Goal: Transaction & Acquisition: Purchase product/service

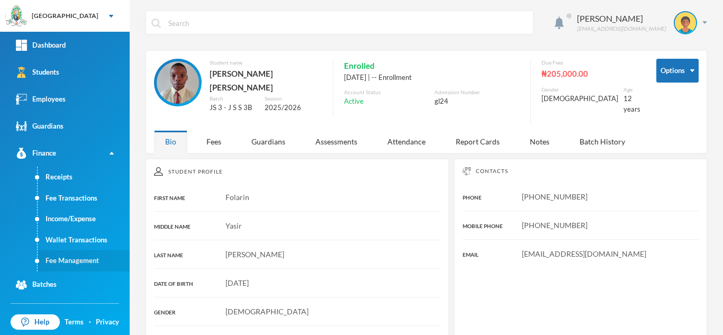
click at [83, 258] on link "Fee Management" at bounding box center [84, 260] width 92 height 21
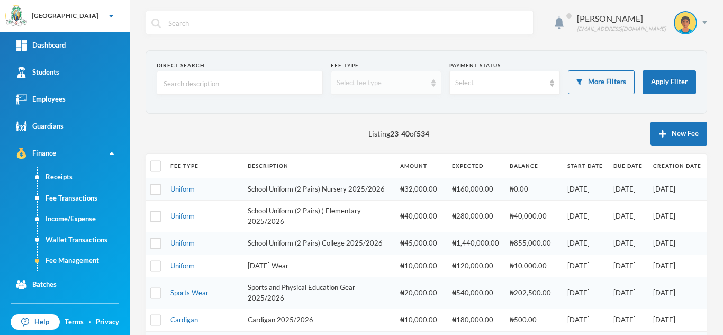
click at [401, 88] on div "Select fee type" at bounding box center [386, 83] width 111 height 24
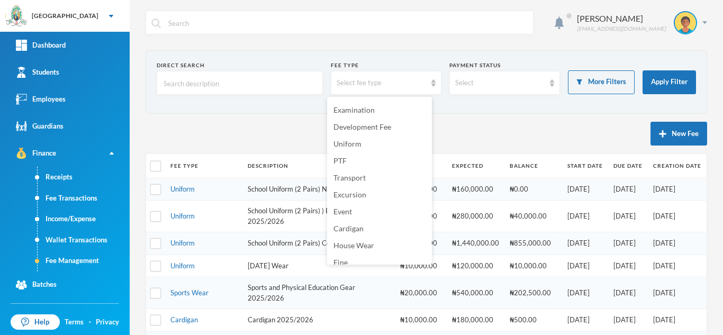
scroll to position [104, 0]
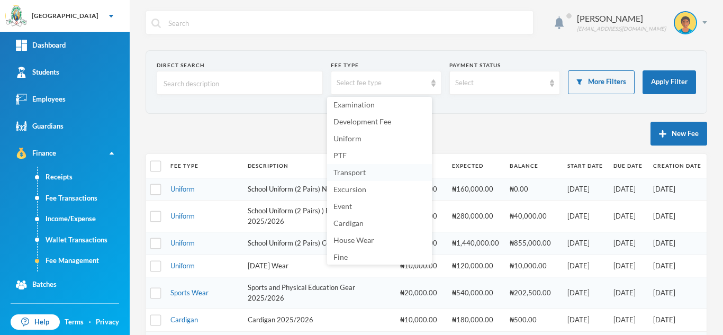
click at [340, 174] on span "Transport" at bounding box center [349, 172] width 32 height 9
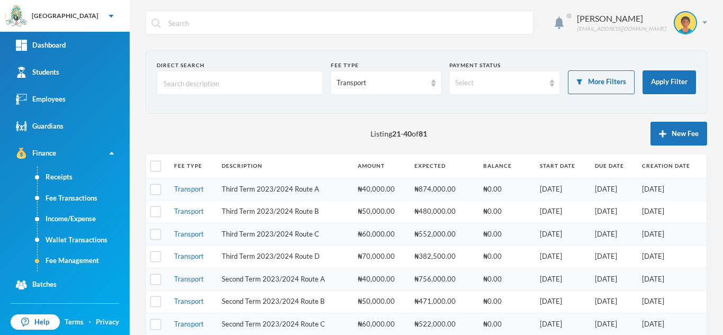
scroll to position [358, 0]
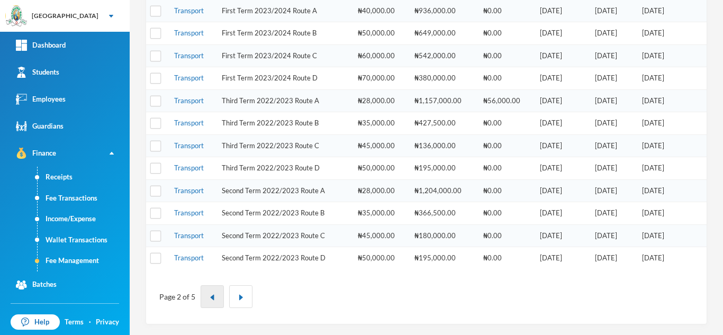
click at [209, 296] on img "button" at bounding box center [212, 297] width 6 height 6
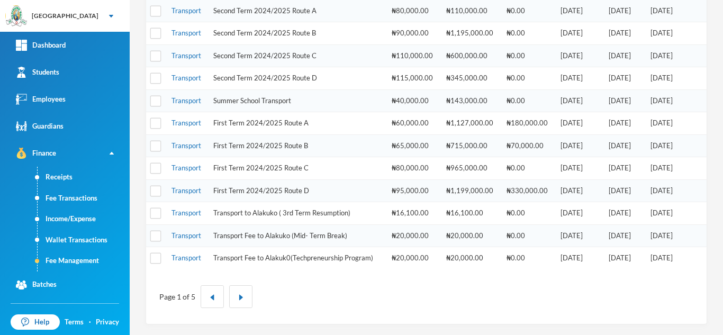
scroll to position [66, 0]
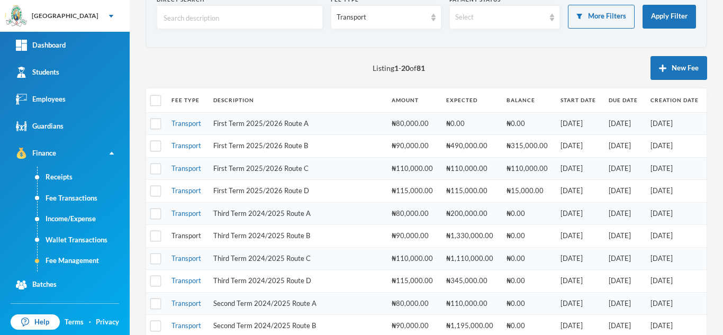
click at [186, 234] on link "Transport" at bounding box center [186, 235] width 30 height 8
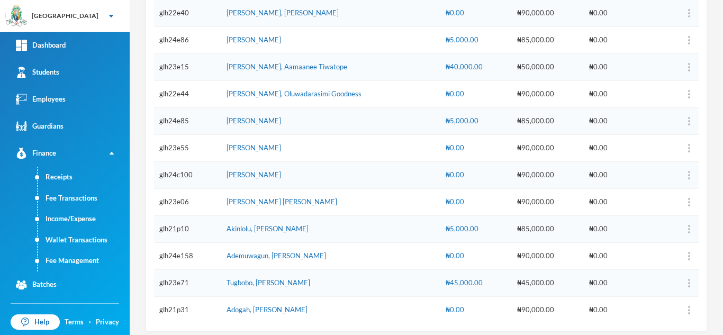
scroll to position [300, 0]
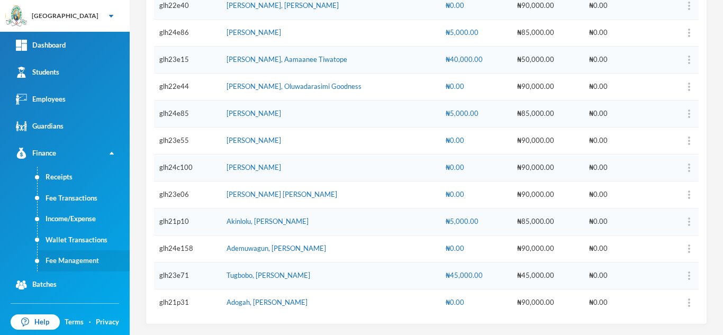
click at [65, 257] on link "Fee Management" at bounding box center [84, 260] width 92 height 21
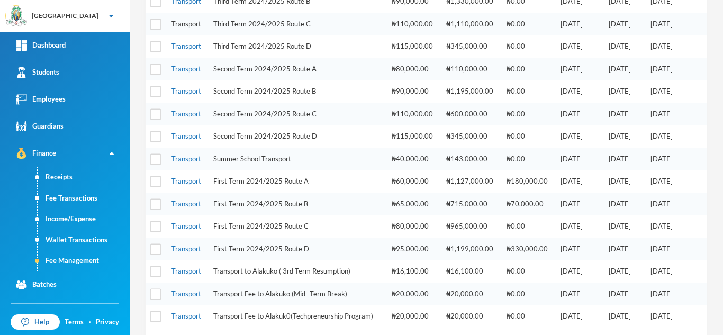
click at [183, 21] on link "Transport" at bounding box center [186, 24] width 30 height 8
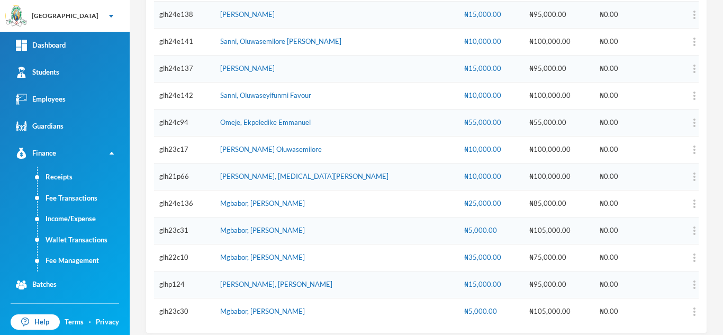
scroll to position [192, 0]
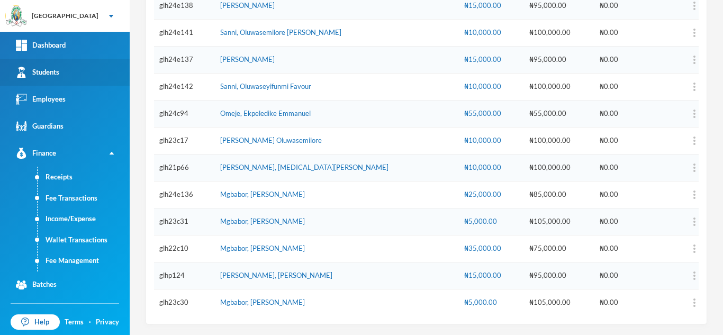
click at [76, 73] on link "Students" at bounding box center [65, 72] width 130 height 27
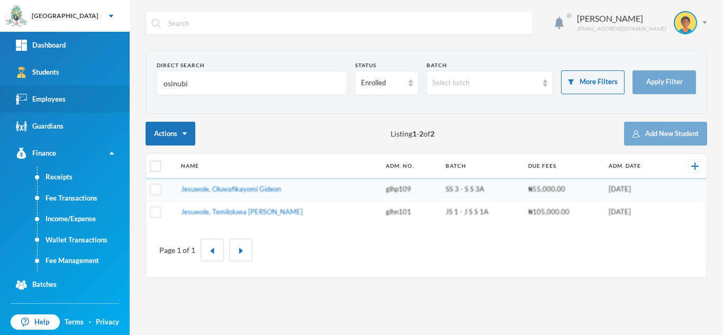
drag, startPoint x: 171, startPoint y: 87, endPoint x: 92, endPoint y: 88, distance: 79.4
click at [92, 88] on div "Greenland Hall Your Bluebic Account Greenland Hall Add a New School Dashboard S…" at bounding box center [361, 167] width 723 height 335
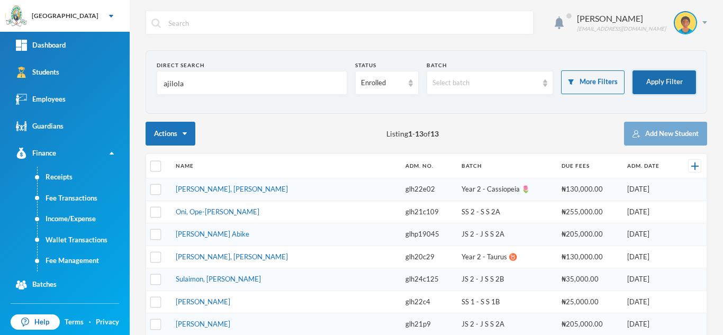
click at [648, 81] on button "Apply Filter" at bounding box center [663, 82] width 63 height 24
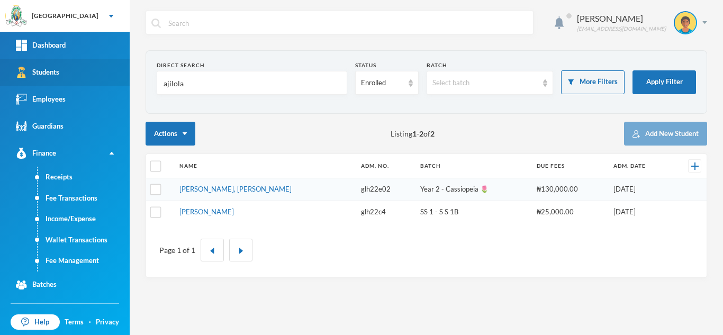
click at [72, 64] on link "Students" at bounding box center [65, 72] width 130 height 27
click at [53, 75] on div "Students" at bounding box center [37, 72] width 43 height 11
drag, startPoint x: 194, startPoint y: 89, endPoint x: 95, endPoint y: 79, distance: 99.0
click at [95, 79] on div "Greenland Hall Your Bluebic Account Greenland Hall Add a New School Dashboard S…" at bounding box center [361, 167] width 723 height 335
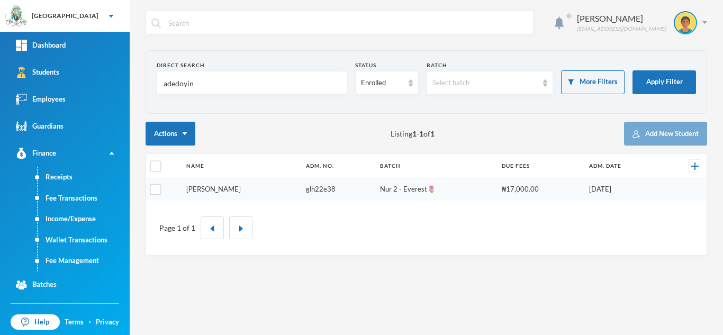
type input "adedoyin"
click at [226, 188] on link "[PERSON_NAME]" at bounding box center [213, 189] width 54 height 8
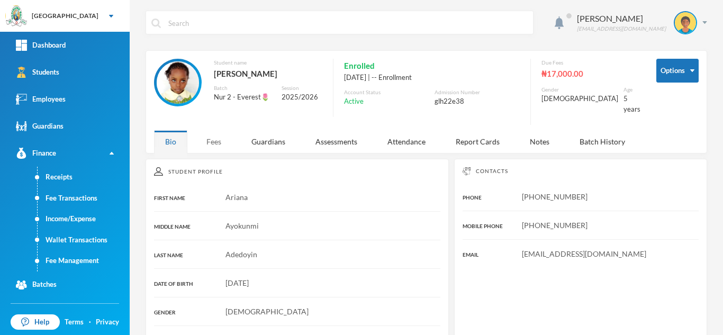
click at [218, 132] on div "Fees" at bounding box center [213, 141] width 37 height 23
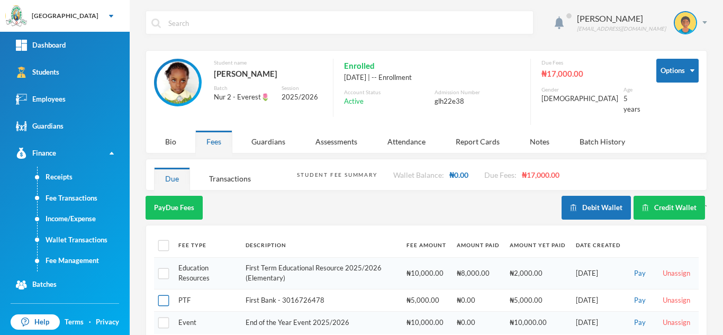
click at [165, 295] on input "checkbox" at bounding box center [163, 300] width 11 height 11
checkbox input "true"
click at [187, 197] on button "Pay Selected (1)" at bounding box center [177, 208] width 65 height 24
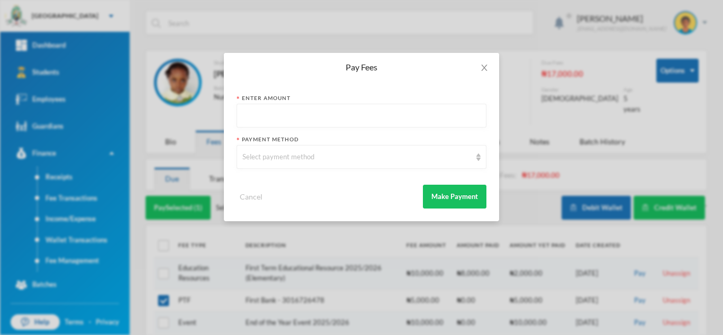
click at [278, 117] on input "text" at bounding box center [361, 116] width 238 height 24
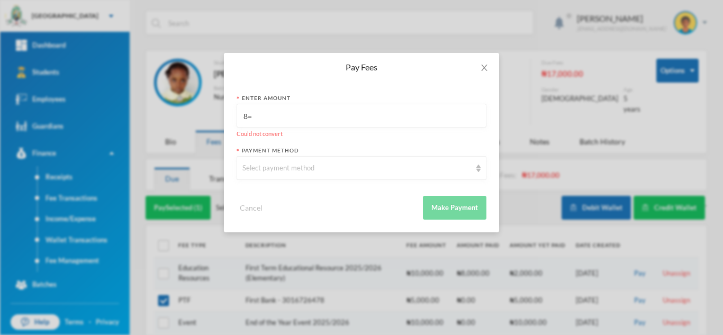
type input "8"
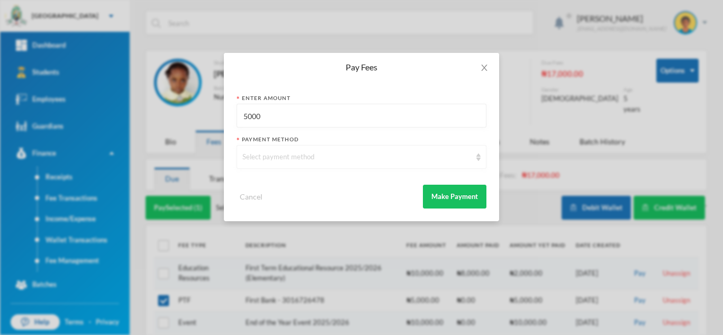
type input "5000"
click at [278, 165] on div "Select payment method" at bounding box center [361, 157] width 250 height 24
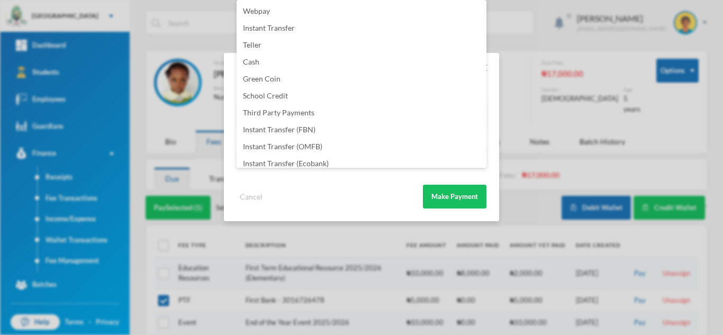
scroll to position [124, 0]
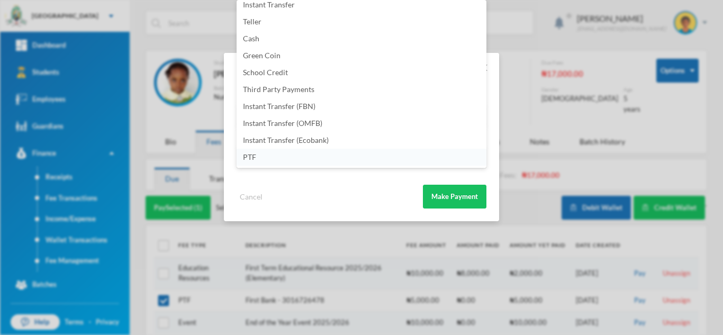
click at [324, 154] on li "PTF" at bounding box center [361, 157] width 250 height 17
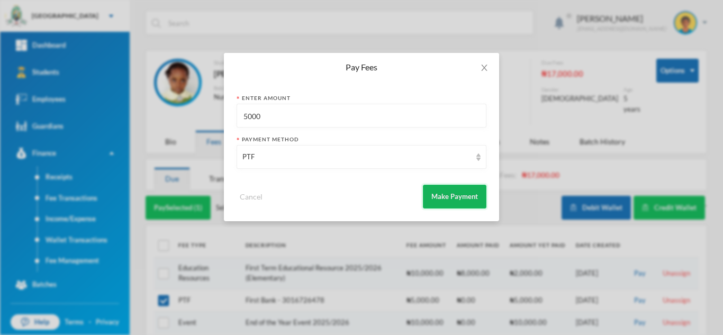
click at [462, 196] on button "Make Payment" at bounding box center [454, 197] width 63 height 24
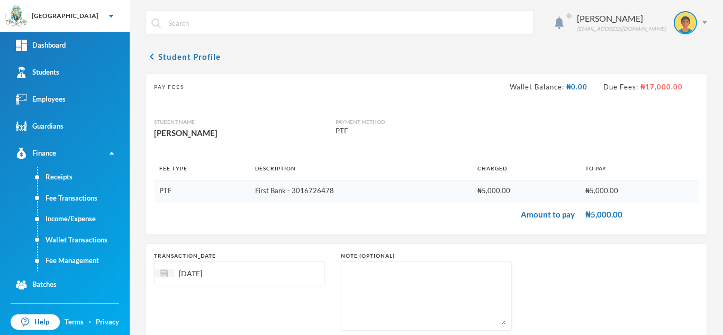
scroll to position [68, 0]
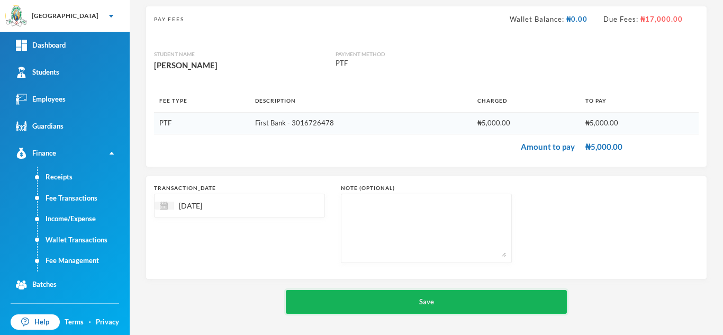
click at [424, 298] on button "Save" at bounding box center [426, 302] width 281 height 24
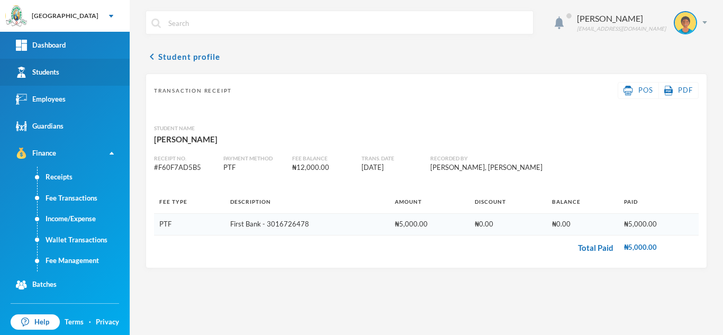
click at [71, 70] on link "Students" at bounding box center [65, 72] width 130 height 27
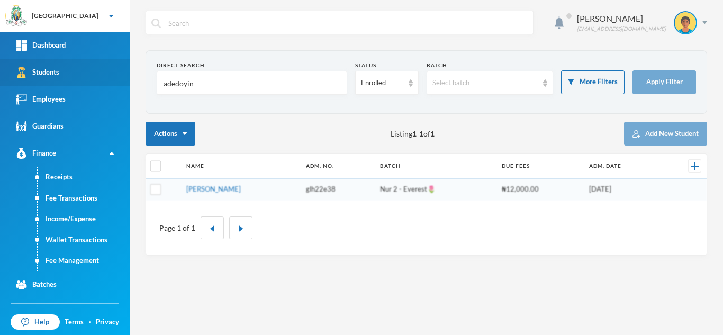
drag, startPoint x: 126, startPoint y: 68, endPoint x: 68, endPoint y: 63, distance: 58.9
click at [68, 63] on div "Greenland Hall Your Bluebic Account Greenland Hall Add a New School Dashboard S…" at bounding box center [361, 167] width 723 height 335
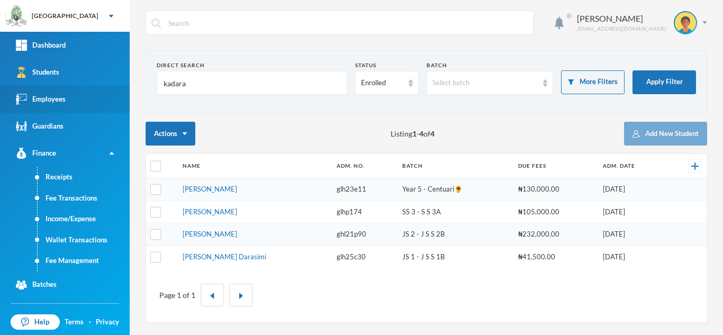
drag, startPoint x: 205, startPoint y: 87, endPoint x: 117, endPoint y: 87, distance: 87.3
click at [117, 87] on div "Greenland Hall Your Bluebic Account Greenland Hall Add a New School Dashboard S…" at bounding box center [361, 167] width 723 height 335
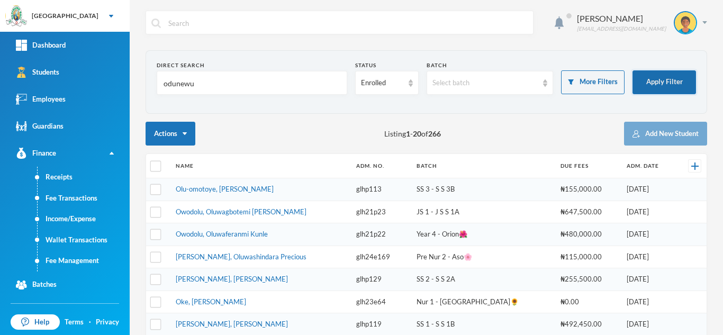
type input "odunewu"
click at [636, 83] on button "Apply Filter" at bounding box center [663, 82] width 63 height 24
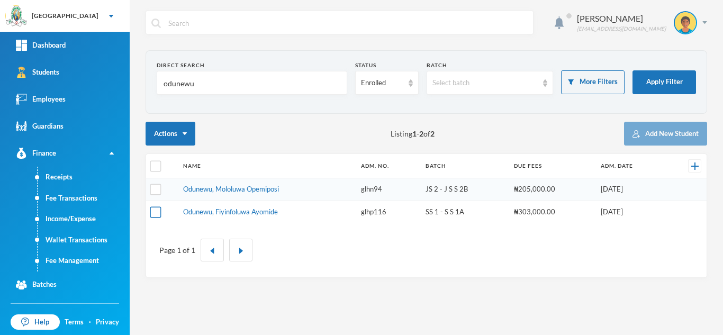
click at [154, 211] on input "checkbox" at bounding box center [155, 211] width 11 height 11
checkbox input "true"
click at [218, 211] on link "Odunewu, Fiyinfoluwa Ayomide" at bounding box center [230, 211] width 95 height 8
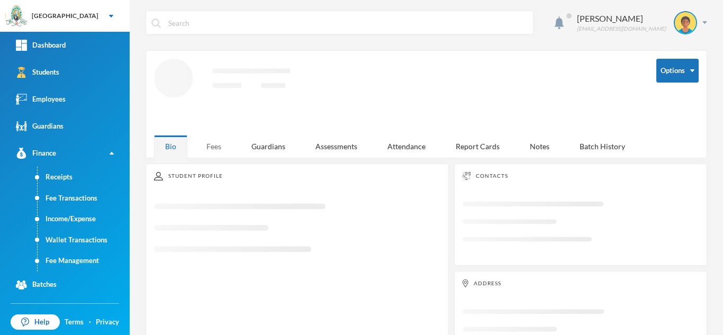
click at [216, 140] on div "Fees" at bounding box center [213, 146] width 37 height 23
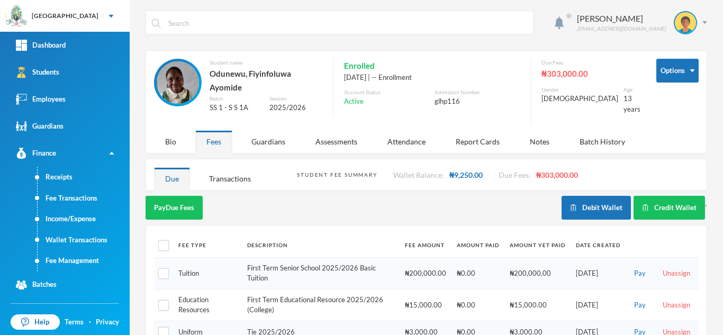
click at [205, 144] on div "Fees" at bounding box center [213, 141] width 37 height 23
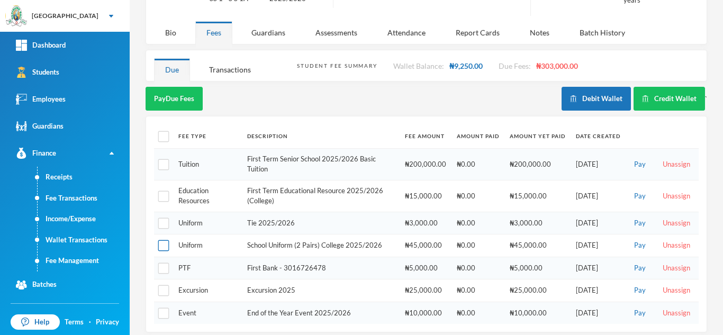
click at [162, 240] on input "checkbox" at bounding box center [163, 245] width 11 height 11
checkbox input "true"
click at [177, 95] on button "Pay Selected (1)" at bounding box center [177, 99] width 65 height 24
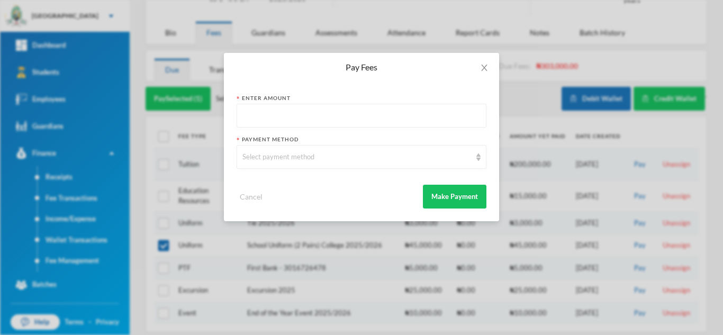
click at [293, 112] on input "text" at bounding box center [361, 116] width 238 height 24
type input "45000"
click at [297, 154] on div "Select payment method" at bounding box center [356, 157] width 229 height 11
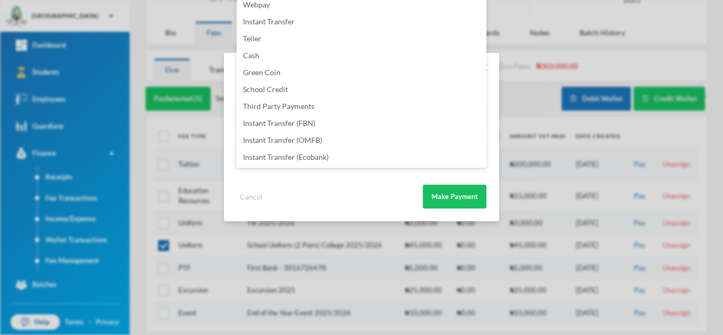
scroll to position [124, 0]
click at [344, 111] on li "Instant Transfer (FBN)" at bounding box center [361, 106] width 250 height 17
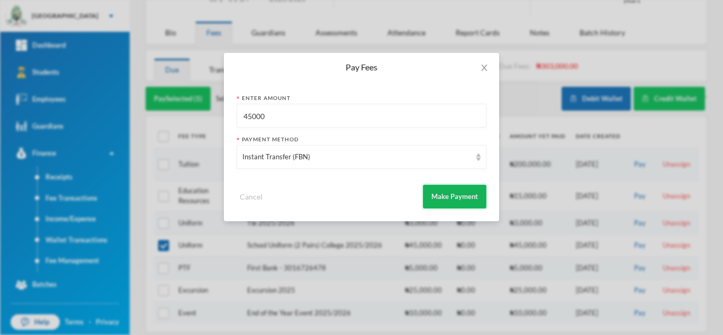
click at [434, 194] on button "Make Payment" at bounding box center [454, 197] width 63 height 24
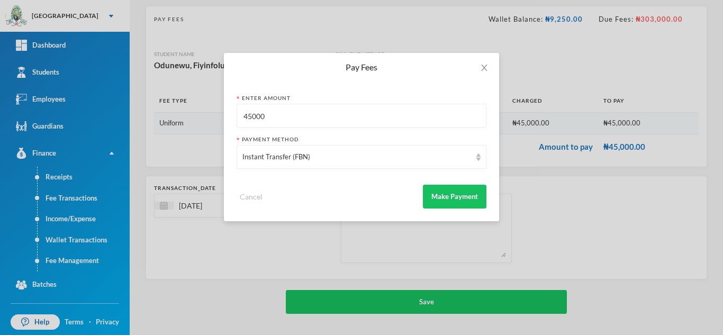
scroll to position [68, 0]
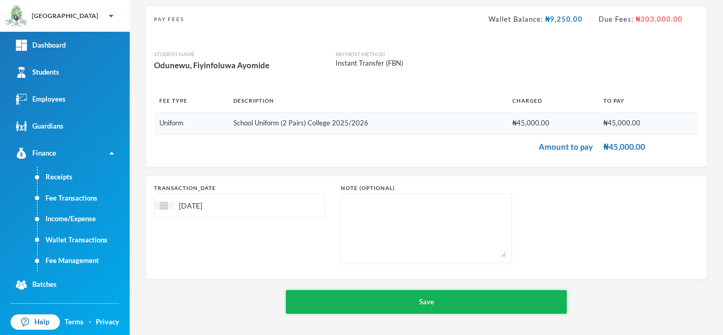
click at [439, 296] on button "Save" at bounding box center [426, 302] width 281 height 24
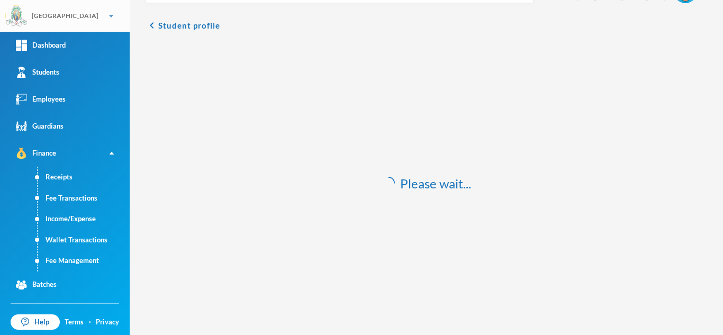
scroll to position [31, 0]
